Goal: Information Seeking & Learning: Check status

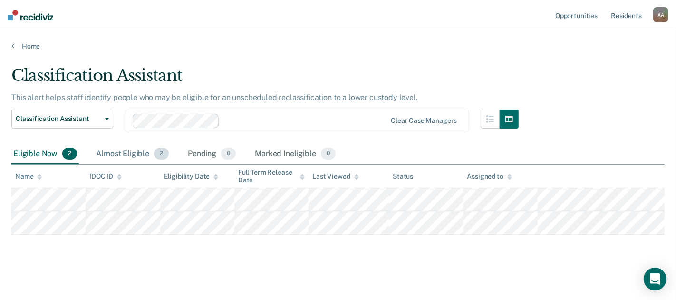
click at [146, 154] on div "Almost Eligible 2" at bounding box center [132, 154] width 77 height 21
